Goal: Check status

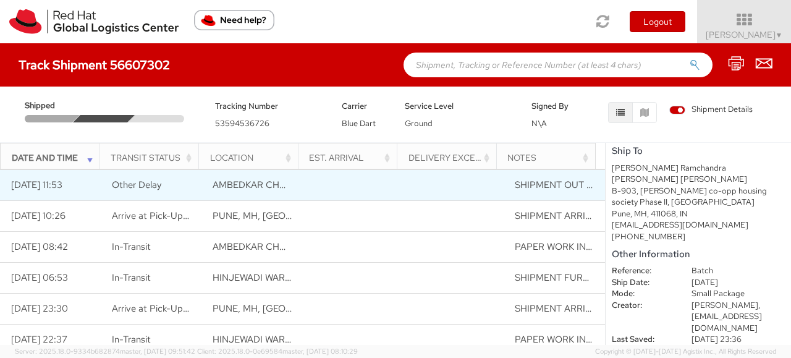
click at [51, 188] on td "[DATE] 11:53" at bounding box center [50, 185] width 101 height 31
click at [126, 188] on span "Other Delay" at bounding box center [136, 185] width 49 height 12
click at [566, 184] on span "SHIPMENT OUT FOR DELIVERY" at bounding box center [583, 185] width 137 height 12
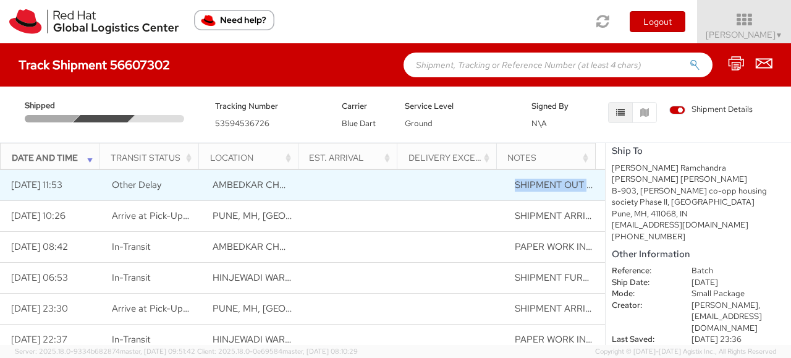
click at [566, 184] on span "SHIPMENT OUT FOR DELIVERY" at bounding box center [583, 185] width 137 height 12
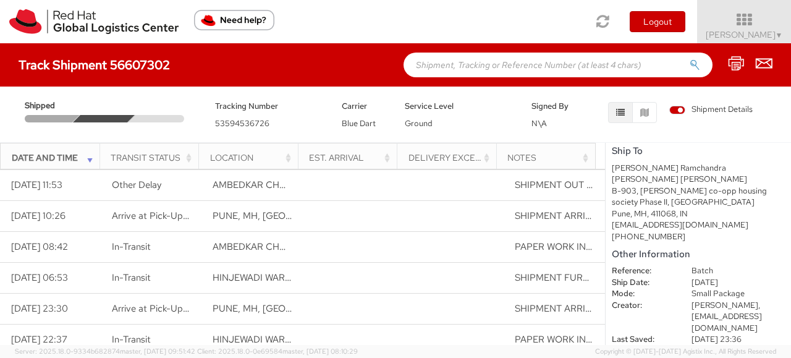
click at [595, 145] on div "Date and Time Transit Status Location Est. Arrival Delivery Exception Notes" at bounding box center [302, 156] width 605 height 27
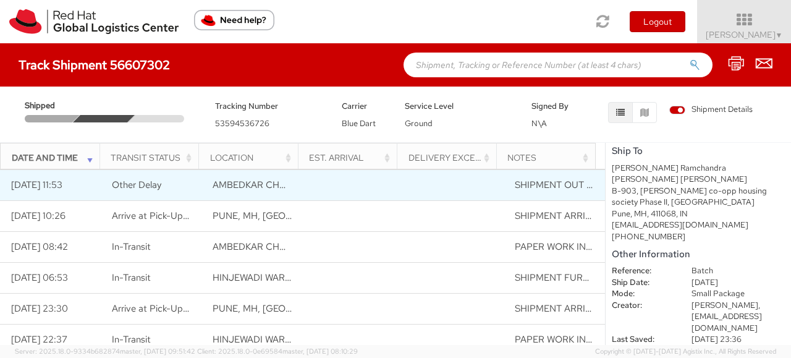
click at [224, 185] on span "AMBEDKAR CHOWK [GEOGRAPHIC_DATA], [GEOGRAPHIC_DATA], [GEOGRAPHIC_DATA]" at bounding box center [404, 185] width 384 height 12
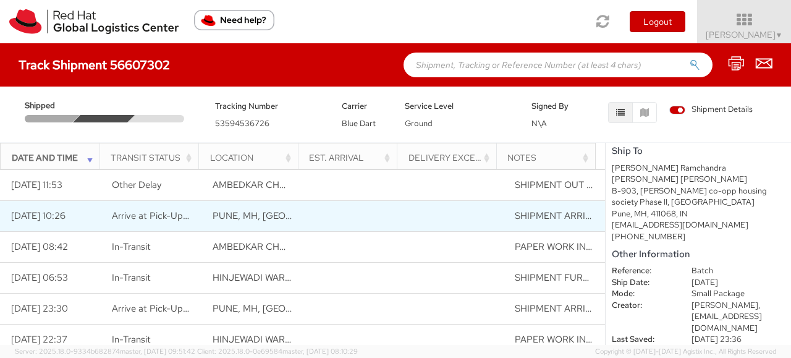
click at [229, 212] on span "PUNE, MH, [GEOGRAPHIC_DATA]" at bounding box center [284, 215] width 145 height 12
drag, startPoint x: 111, startPoint y: 216, endPoint x: 586, endPoint y: 213, distance: 475.0
click at [586, 213] on tr "[DATE] 10:26 Arrive at Pick-Up Location [GEOGRAPHIC_DATA], MH, IN SHIPMENT ARRI…" at bounding box center [302, 216] width 605 height 31
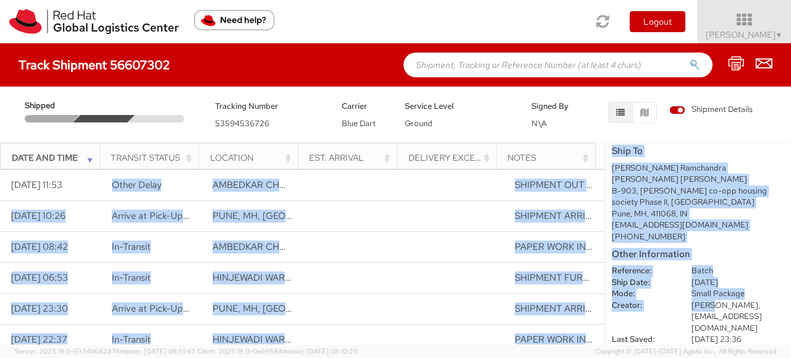
drag, startPoint x: 111, startPoint y: 189, endPoint x: 706, endPoint y: 298, distance: 605.4
click at [706, 298] on div "Date and Time Transit Status Location Est. Arrival Delivery Exception Notes Loa…" at bounding box center [395, 243] width 791 height 203
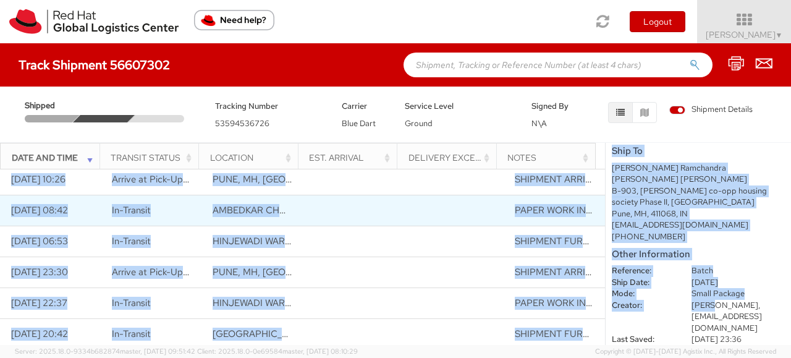
scroll to position [132, 0]
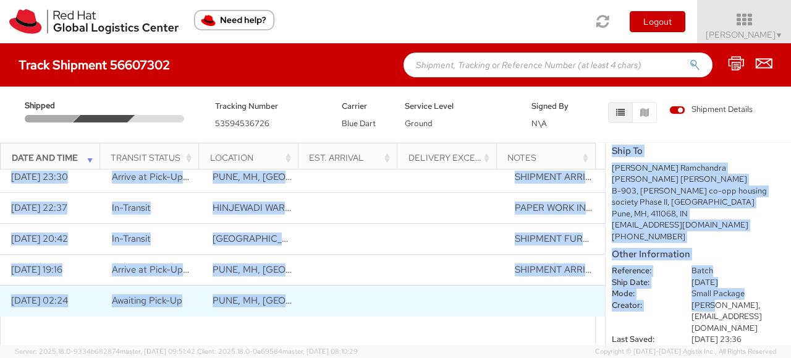
click at [302, 311] on td at bounding box center [352, 300] width 101 height 31
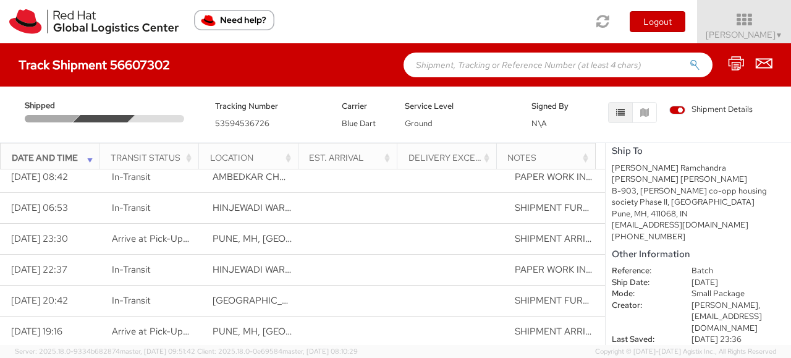
scroll to position [0, 0]
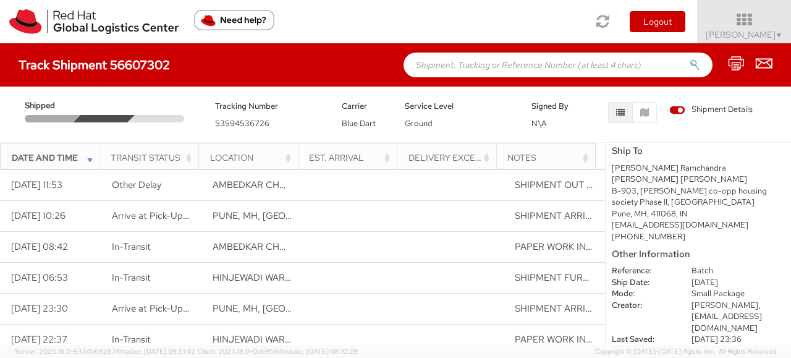
click at [280, 140] on div "Shipped Tracking Number 53594536726 Carrier Blue Dart Service Level Ground Sign…" at bounding box center [395, 114] width 791 height 56
click at [738, 62] on icon at bounding box center [736, 63] width 17 height 15
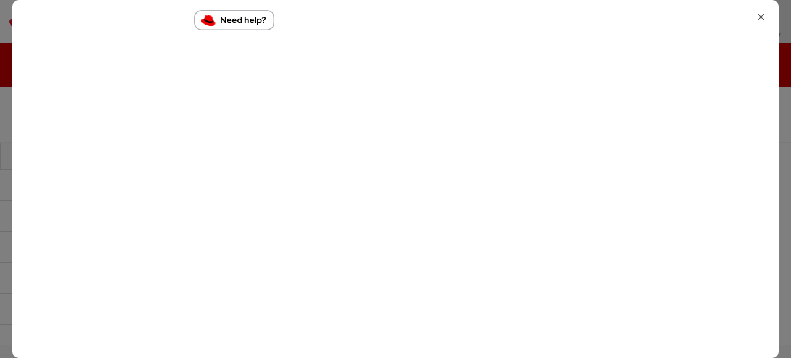
click at [0, 70] on div at bounding box center [395, 179] width 791 height 358
click at [765, 21] on icon "button" at bounding box center [761, 17] width 18 height 18
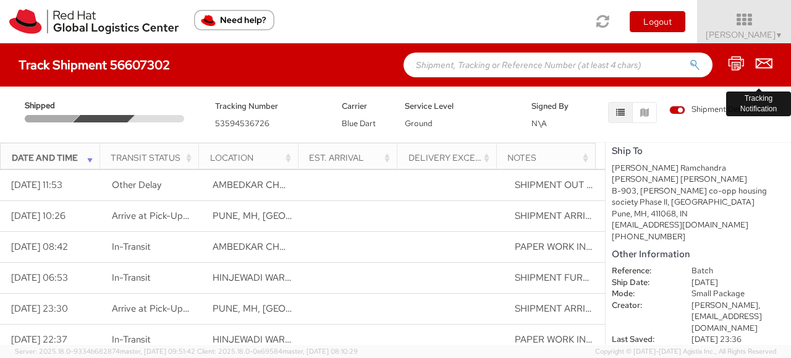
click at [766, 64] on icon at bounding box center [763, 63] width 17 height 15
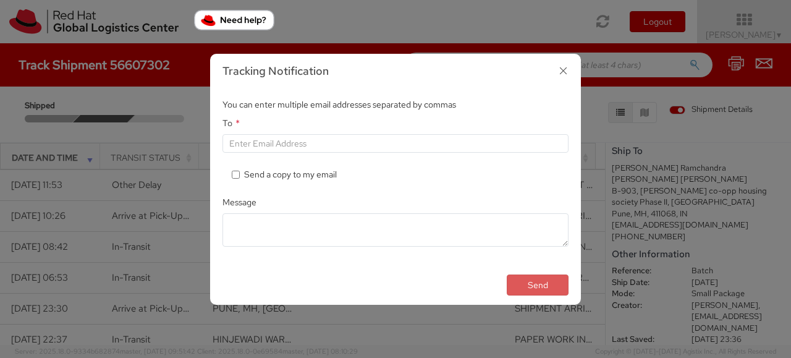
click at [565, 72] on icon "button" at bounding box center [563, 71] width 18 height 18
